Goal: Task Accomplishment & Management: Manage account settings

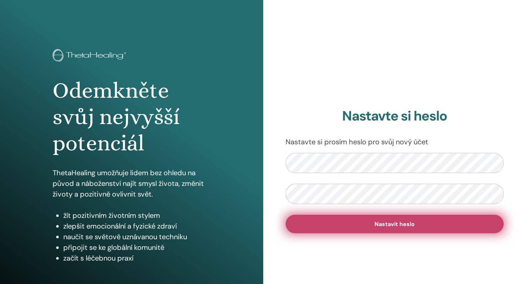
click at [384, 222] on span "Nastavit heslo" at bounding box center [394, 223] width 40 height 7
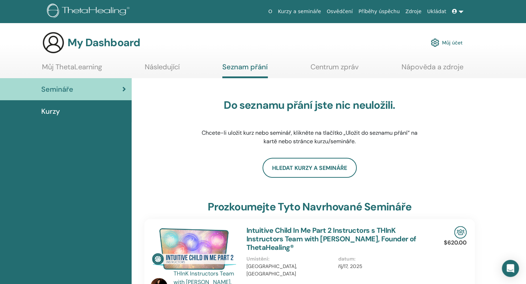
click at [454, 12] on icon at bounding box center [454, 11] width 5 height 5
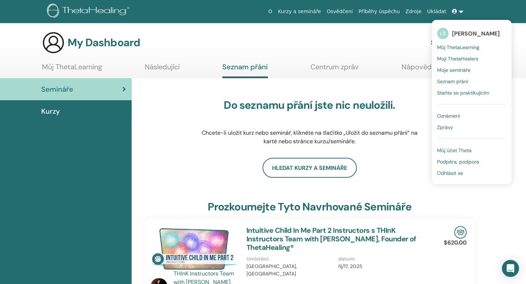
click at [462, 47] on span "Můj ThetaLearning" at bounding box center [458, 47] width 42 height 6
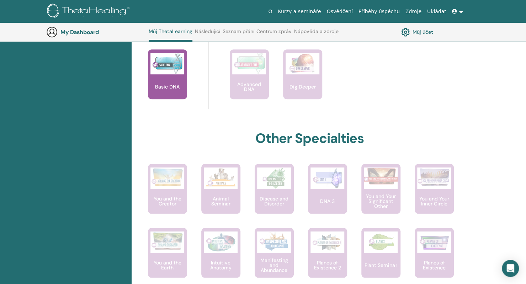
scroll to position [289, 0]
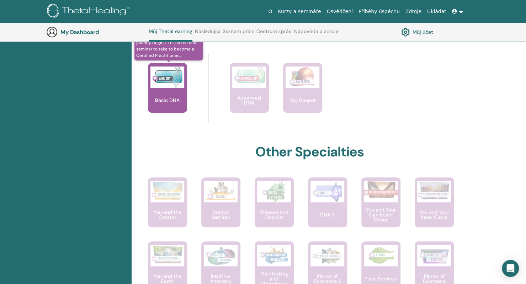
click at [164, 82] on img at bounding box center [167, 76] width 34 height 21
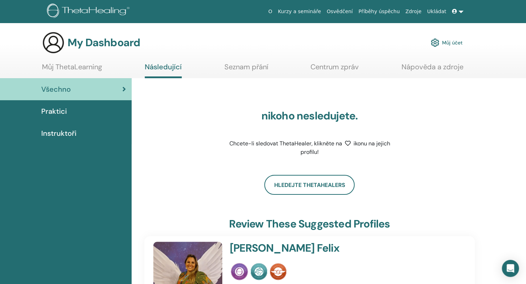
click at [249, 64] on link "Seznam přání" at bounding box center [246, 70] width 44 height 14
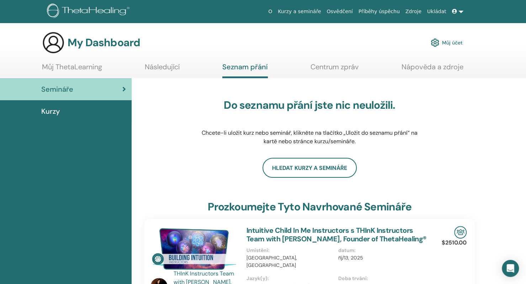
click at [73, 111] on div "Kurzy" at bounding box center [66, 111] width 120 height 11
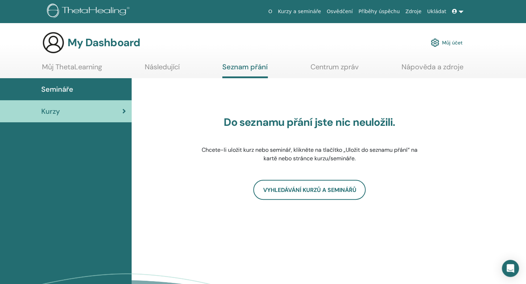
click at [83, 66] on link "Můj ThetaLearning" at bounding box center [72, 70] width 60 height 14
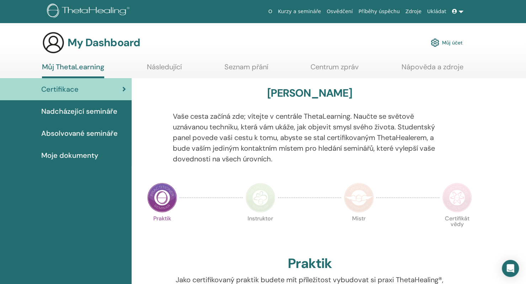
click at [97, 112] on span "Nadcházející semináře" at bounding box center [79, 111] width 76 height 11
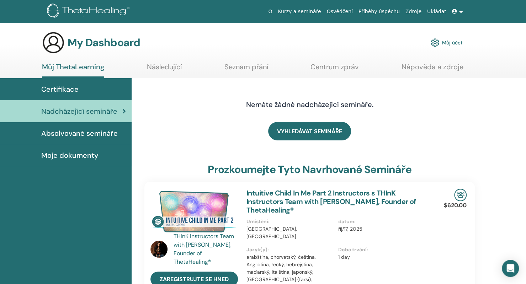
click at [95, 133] on span "Absolvované semináře" at bounding box center [79, 133] width 76 height 11
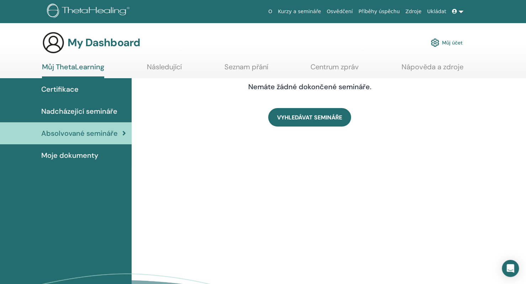
click at [86, 156] on span "Moje dokumenty" at bounding box center [69, 155] width 57 height 11
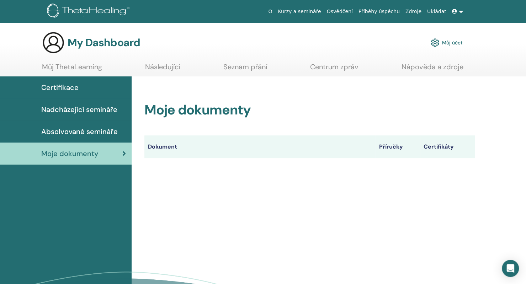
click at [348, 100] on div "Moje dokumenty Dokument Příručky Certifikáty" at bounding box center [309, 121] width 347 height 90
click at [437, 11] on link "Ukládat" at bounding box center [436, 11] width 25 height 13
